Goal: Ask a question

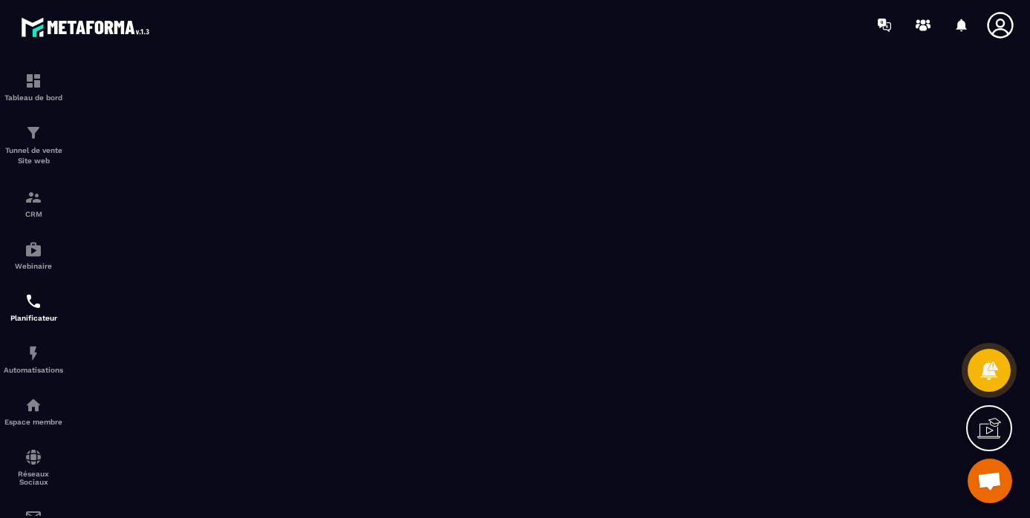
click at [987, 478] on span "Ouvrir le chat" at bounding box center [989, 482] width 25 height 21
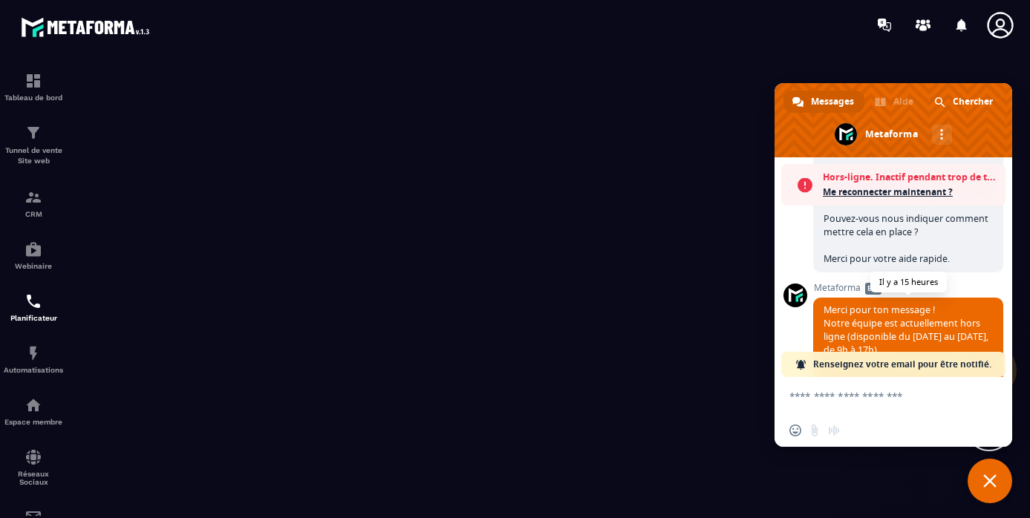
scroll to position [1822, 0]
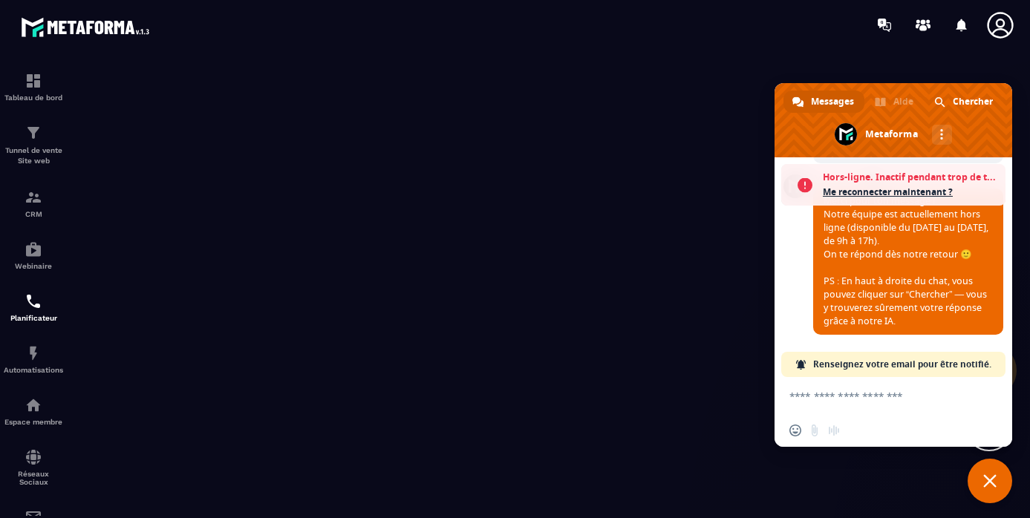
click at [849, 190] on span "Me reconnecter maintenant ?" at bounding box center [910, 192] width 175 height 15
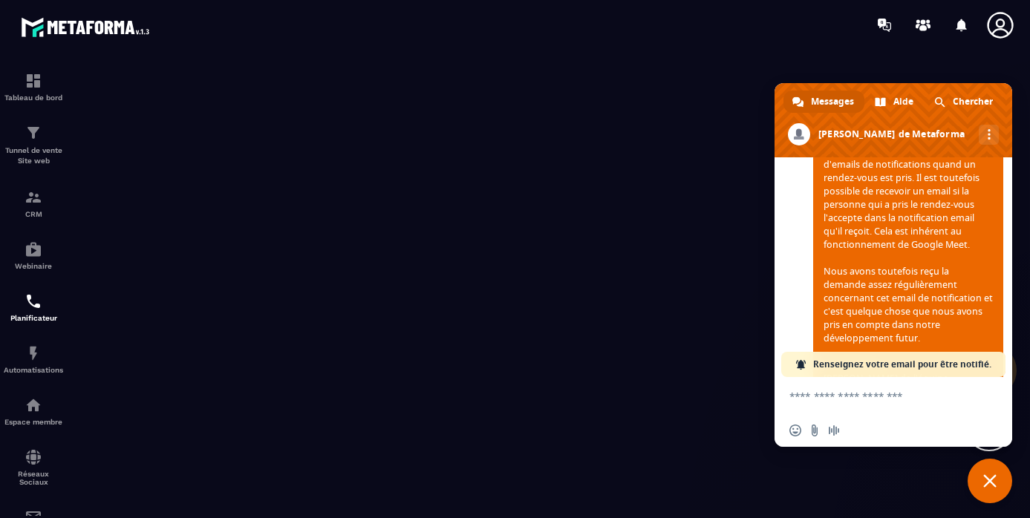
scroll to position [2100, 0]
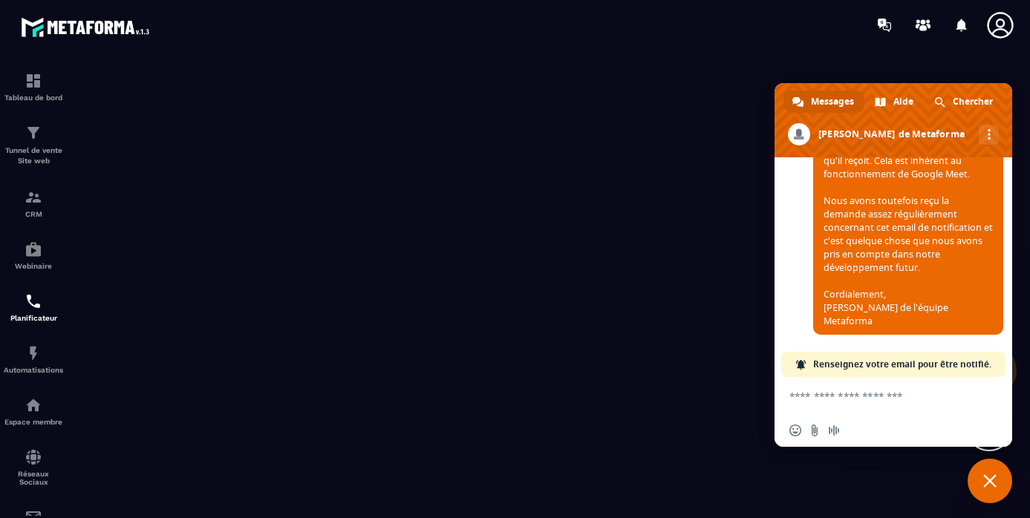
click at [831, 396] on textarea "Entrez votre message..." at bounding box center [876, 396] width 175 height 13
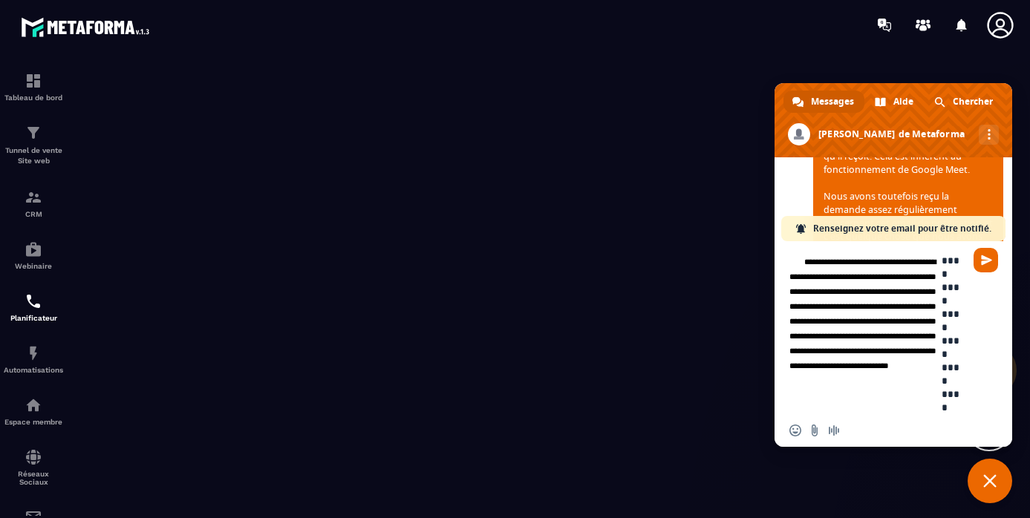
drag, startPoint x: 934, startPoint y: 407, endPoint x: 789, endPoint y: 244, distance: 217.8
click at [789, 244] on form "**********" at bounding box center [876, 329] width 175 height 176
paste textarea "**********"
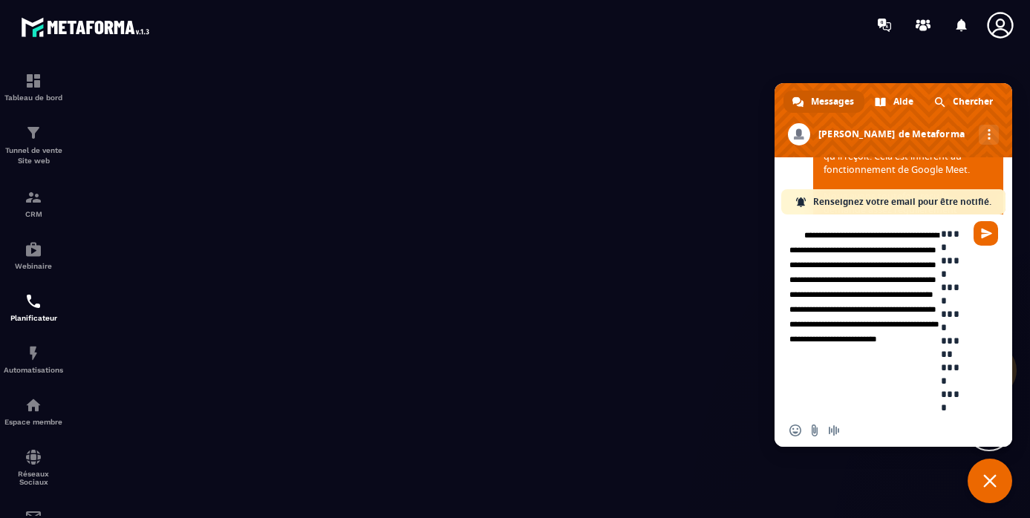
click at [941, 323] on textarea "**********" at bounding box center [953, 320] width 24 height 187
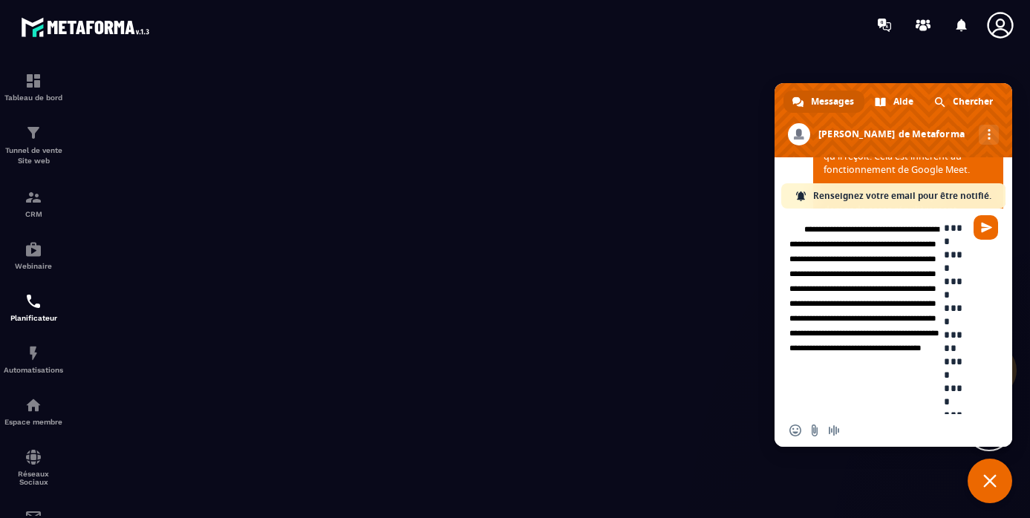
scroll to position [21, 0]
type textarea "**********"
click at [983, 230] on span "Envoyer" at bounding box center [986, 227] width 11 height 11
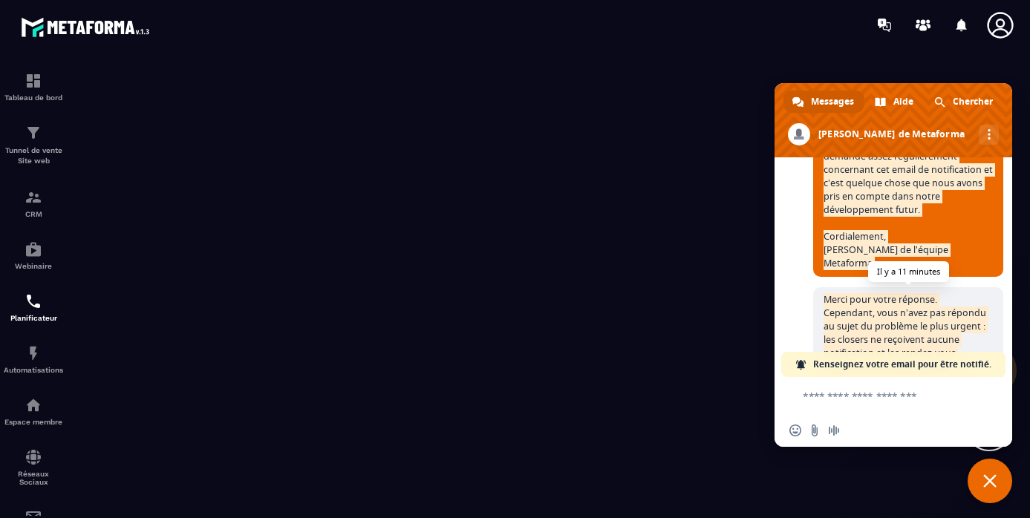
scroll to position [2155, 0]
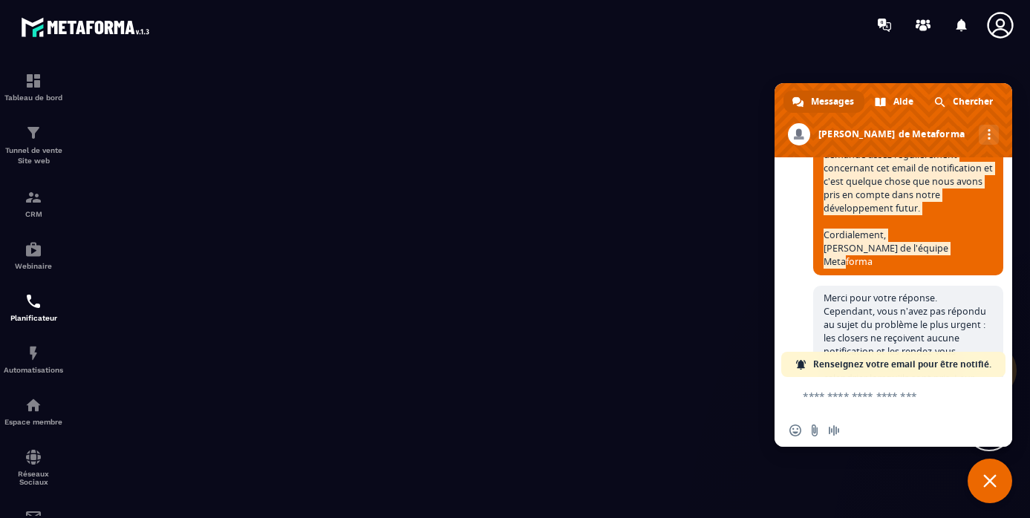
drag, startPoint x: 824, startPoint y: 197, endPoint x: 964, endPoint y: 267, distance: 156.1
click at [964, 267] on span "Bonjour, A ce jour, nous n'envoyons pas d'emails de notifications quand un rend…" at bounding box center [908, 128] width 190 height 293
copy span "Bonjour, A ce jour, nous n'envoyons pas d'emails de notifications quand un rend…"
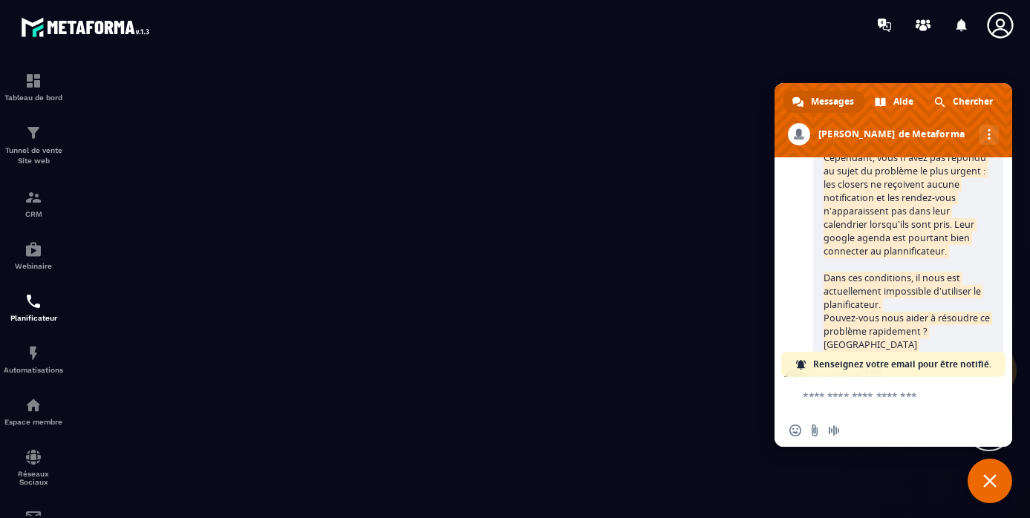
scroll to position [2335, 0]
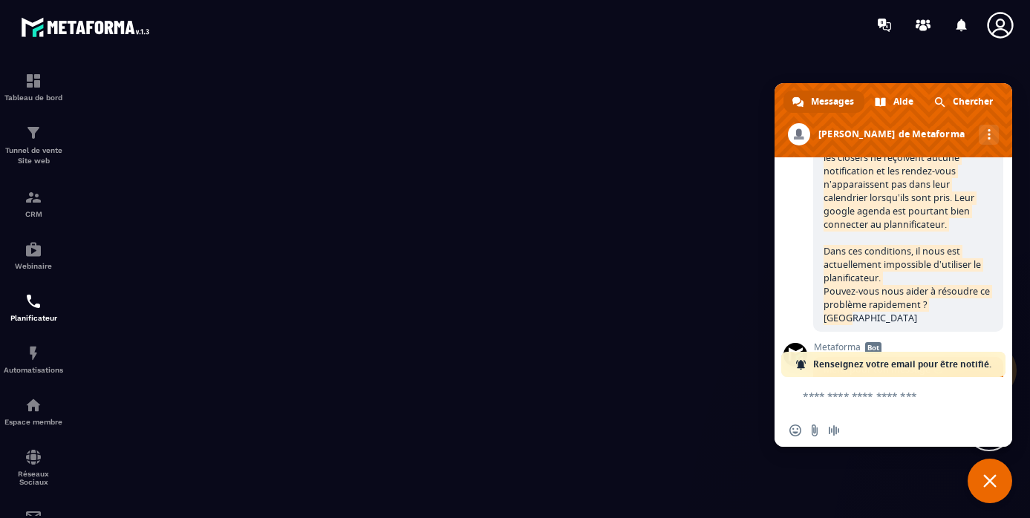
drag, startPoint x: 825, startPoint y: 211, endPoint x: 955, endPoint y: 316, distance: 167.4
click at [955, 316] on span "Merci pour votre réponse. Cependant, vous n’avez pas répondu au sujet du problè…" at bounding box center [908, 218] width 190 height 227
copy span "Merci pour votre réponse. Cependant, vous n’avez pas répondu au sujet du problè…"
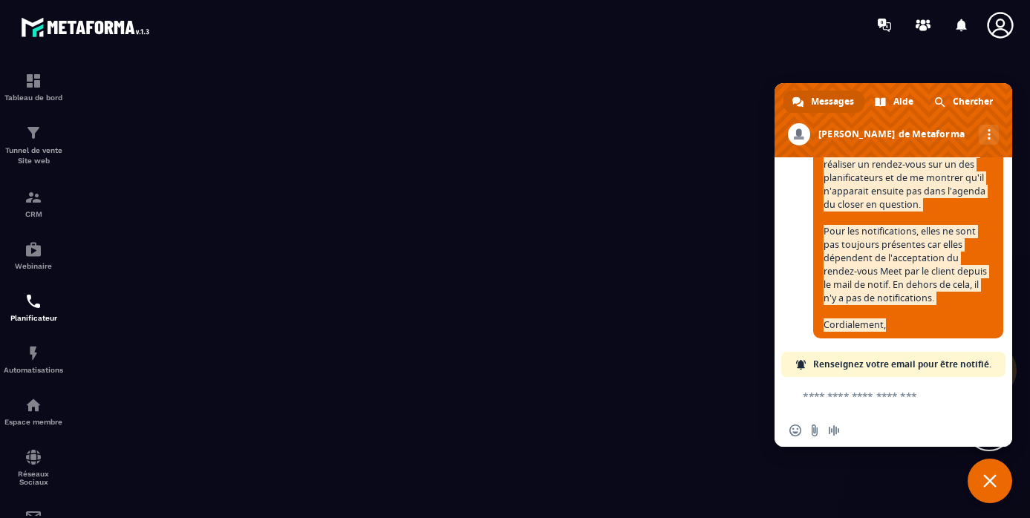
scroll to position [2775, 0]
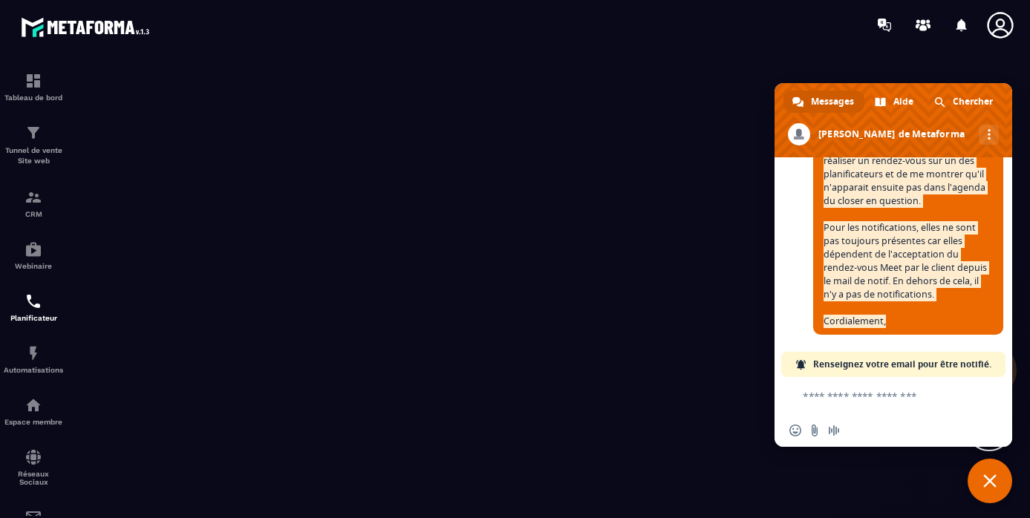
drag, startPoint x: 825, startPoint y: 164, endPoint x: 906, endPoint y: 328, distance: 182.3
click at [907, 328] on span "Pouvez-vous me faire une vidéo Loom ou [PERSON_NAME] de présentation du problèm…" at bounding box center [908, 215] width 190 height 240
copy span "Pouvez-vous me faire une vidéo Loom ou [PERSON_NAME] de présentation du problèm…"
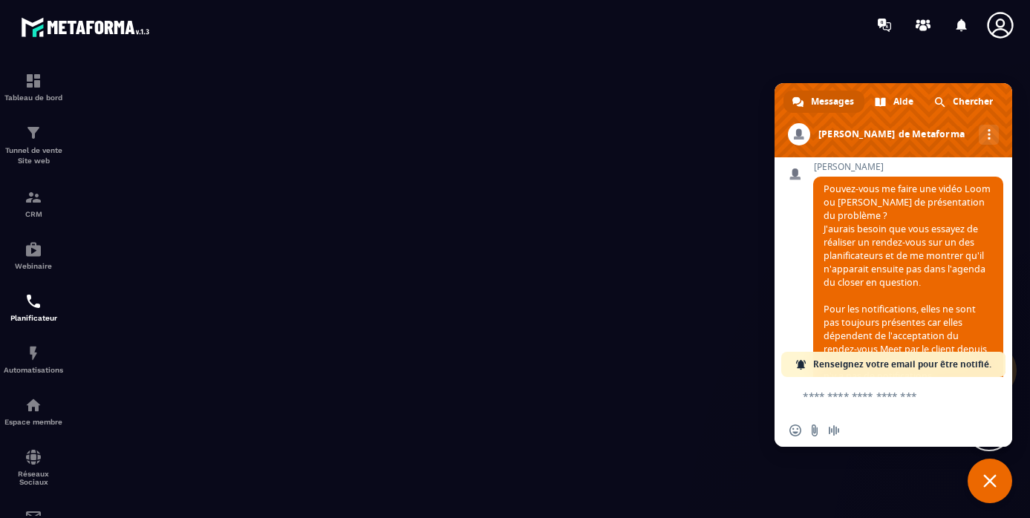
scroll to position [2686, 0]
click at [992, 479] on span "Fermer le chat" at bounding box center [989, 481] width 13 height 13
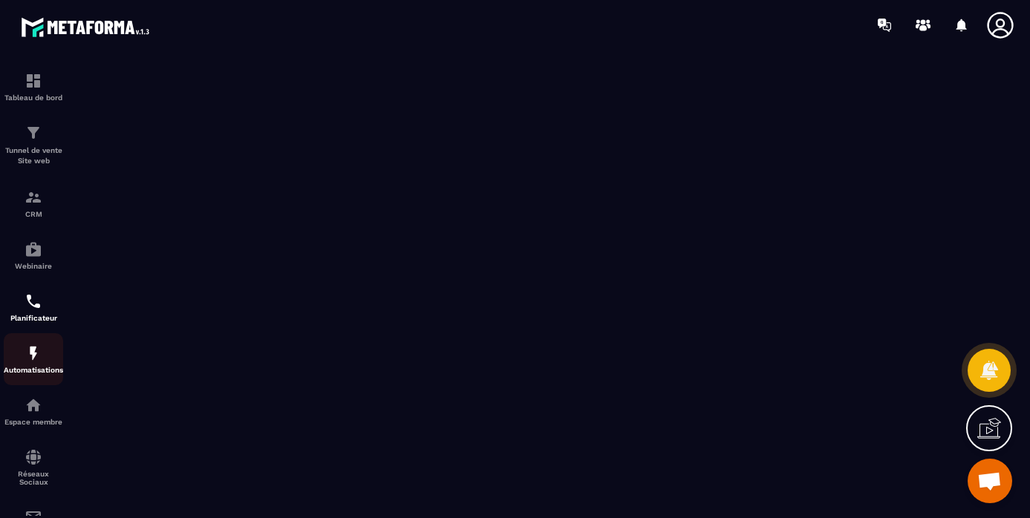
click at [33, 358] on img at bounding box center [34, 354] width 18 height 18
click at [32, 354] on img at bounding box center [34, 354] width 18 height 18
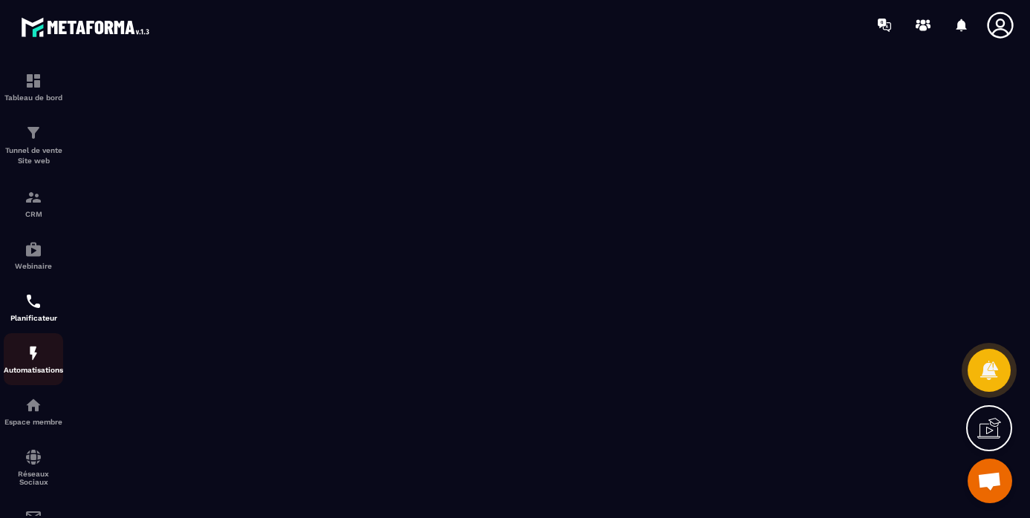
click at [32, 354] on img at bounding box center [34, 354] width 18 height 18
click at [37, 374] on p "Automatisations" at bounding box center [33, 370] width 59 height 8
